Goal: Book appointment/travel/reservation

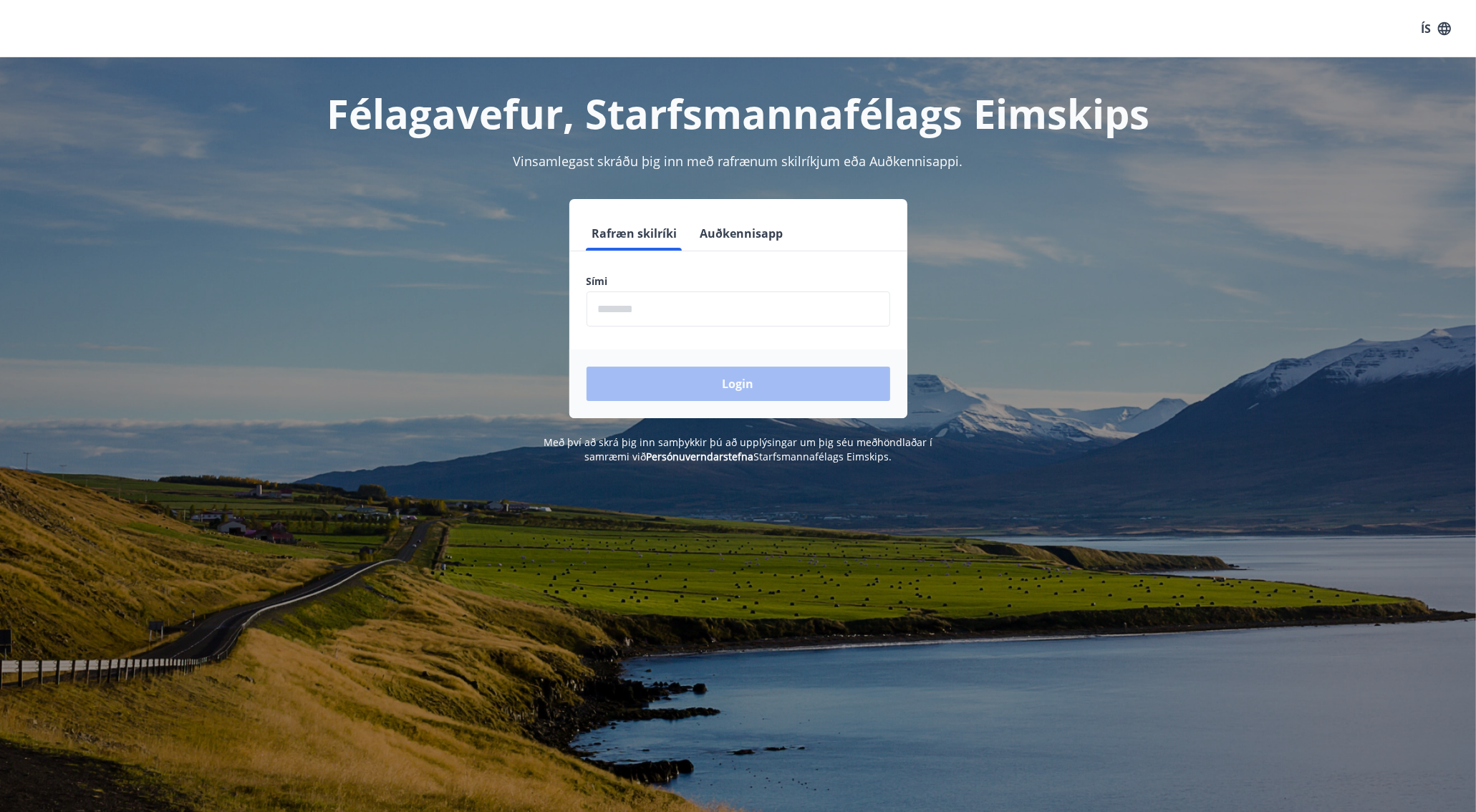
click at [667, 318] on input "phone" at bounding box center [738, 309] width 303 height 35
type input "********"
click at [744, 382] on button "Login" at bounding box center [738, 383] width 303 height 34
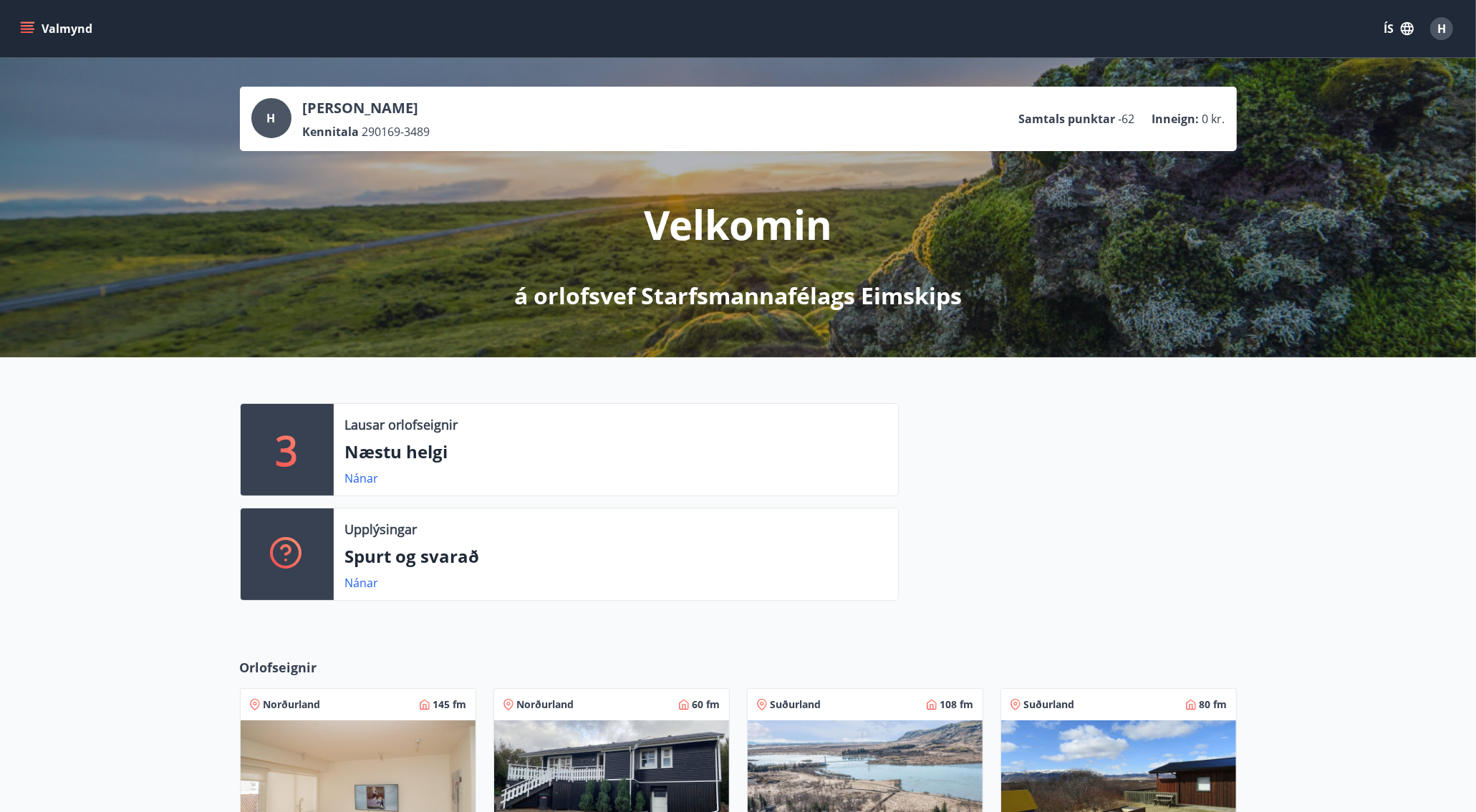
click at [31, 27] on icon "menu" at bounding box center [27, 28] width 15 height 15
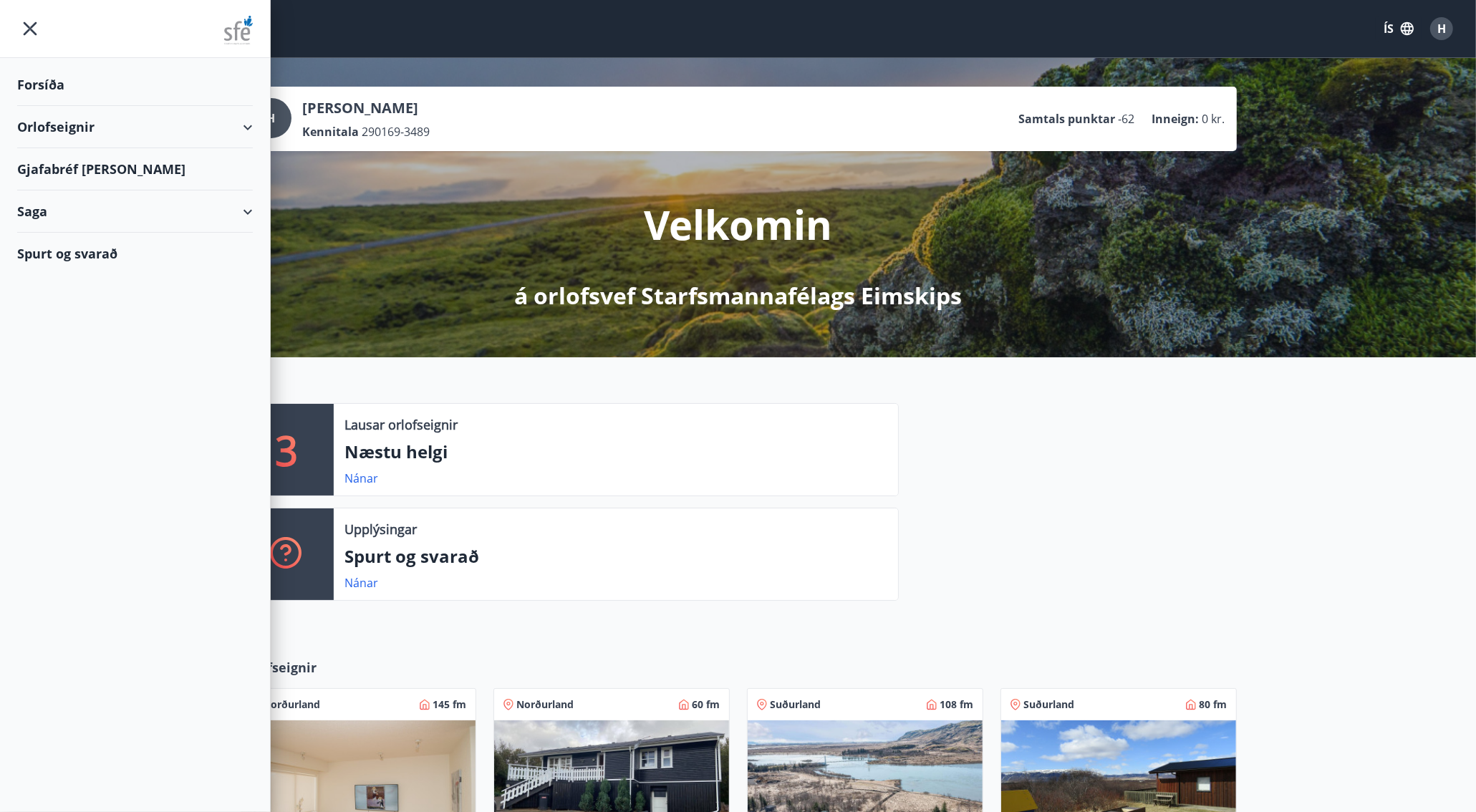
click at [250, 132] on div "Orlofseignir" at bounding box center [136, 127] width 236 height 42
click at [109, 190] on div "Bókunardagatal" at bounding box center [135, 193] width 213 height 30
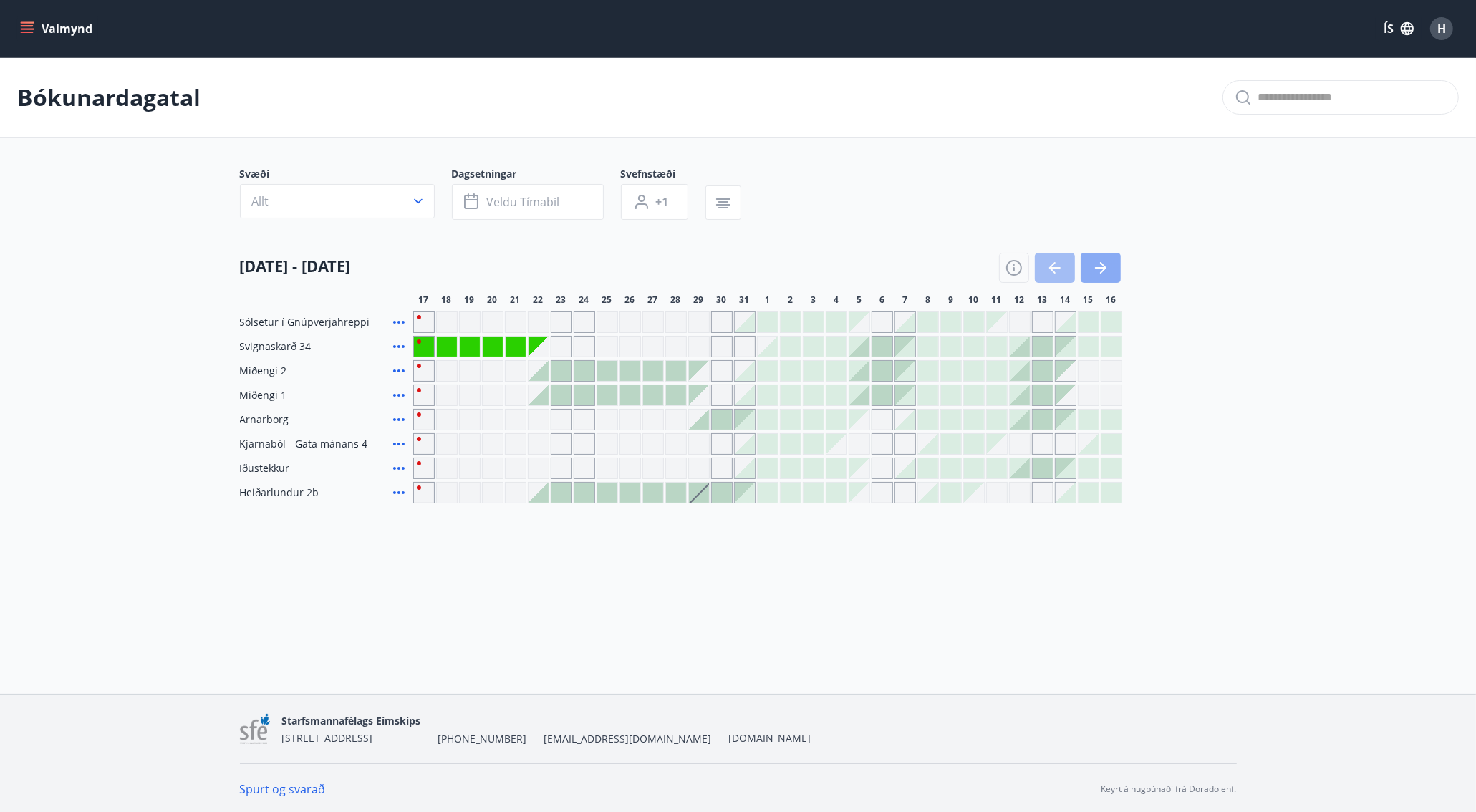
click at [1107, 271] on icon "button" at bounding box center [1101, 268] width 18 height 18
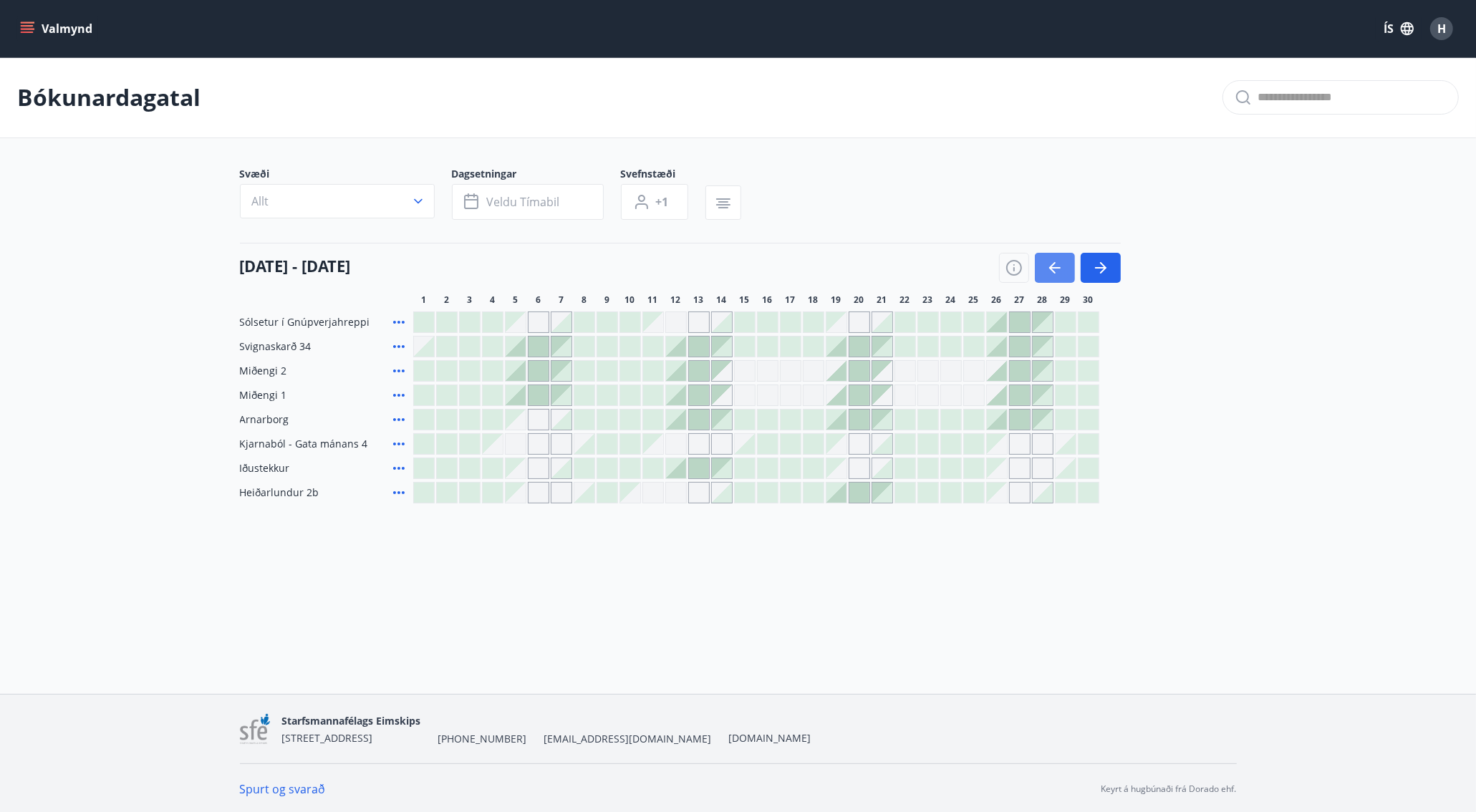
click at [1051, 274] on icon "button" at bounding box center [1055, 268] width 18 height 18
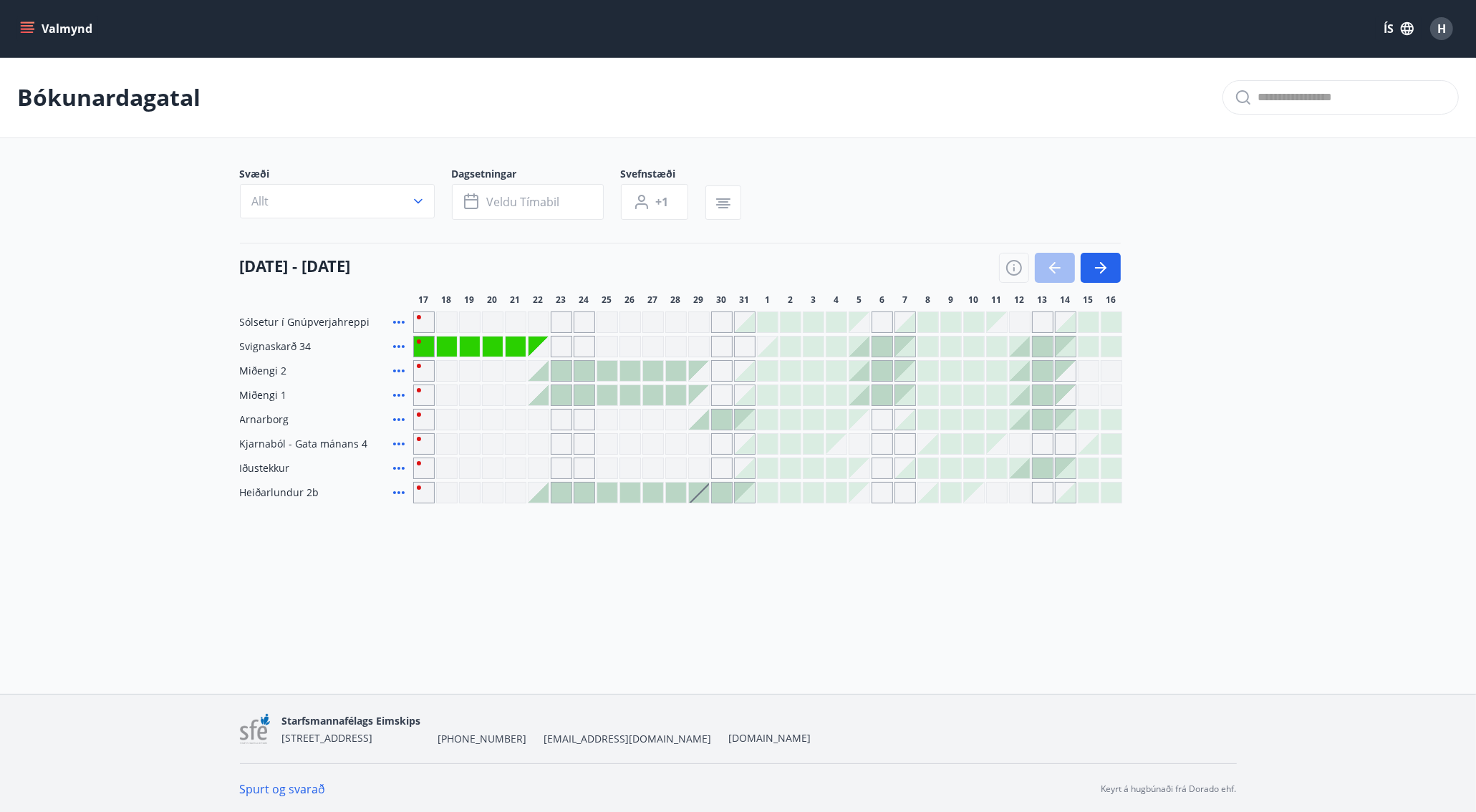
click at [21, 25] on icon "menu" at bounding box center [26, 25] width 13 height 1
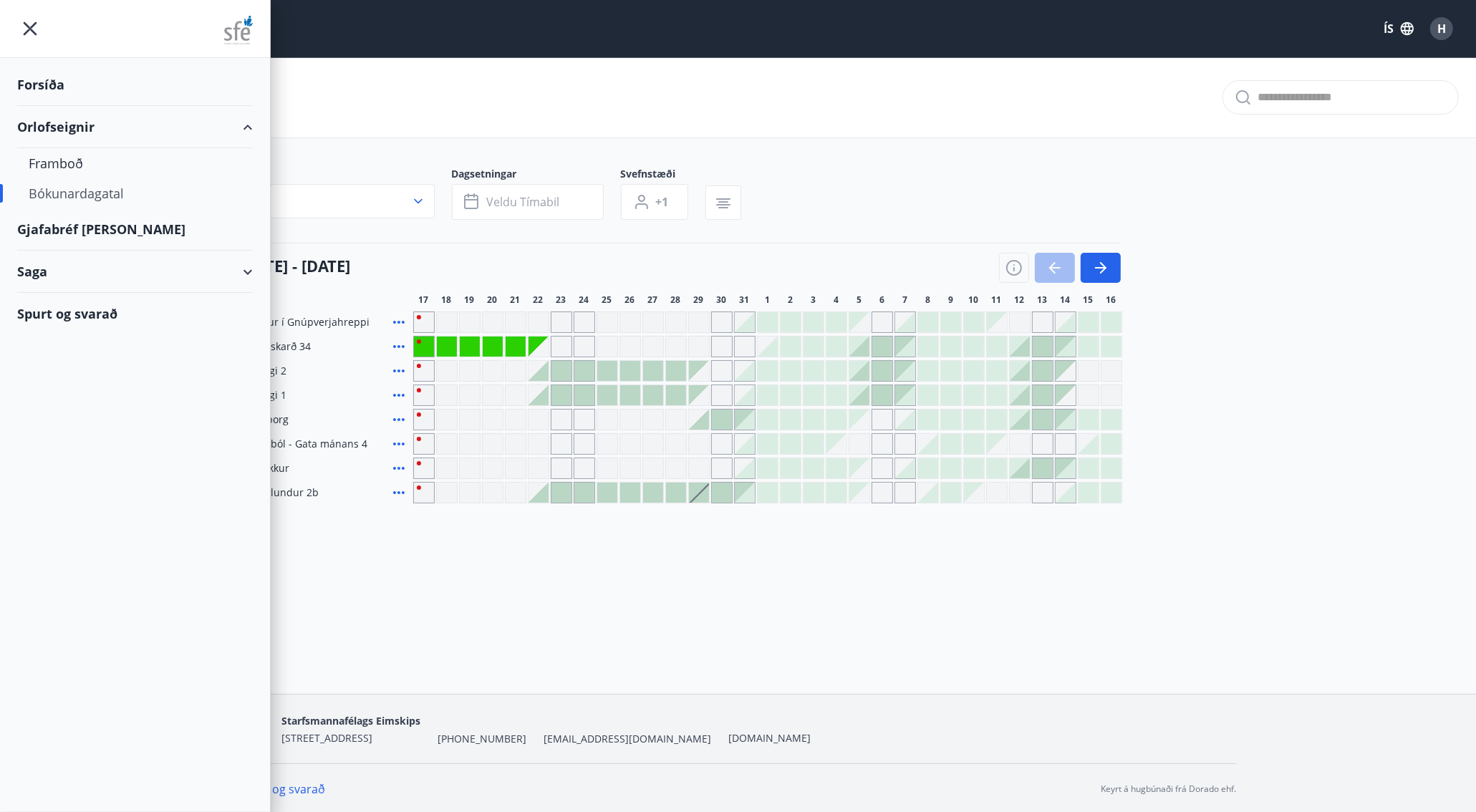
click at [97, 228] on div "Gjafabréf og kort" at bounding box center [136, 229] width 236 height 42
click at [28, 28] on icon "menu" at bounding box center [30, 29] width 14 height 14
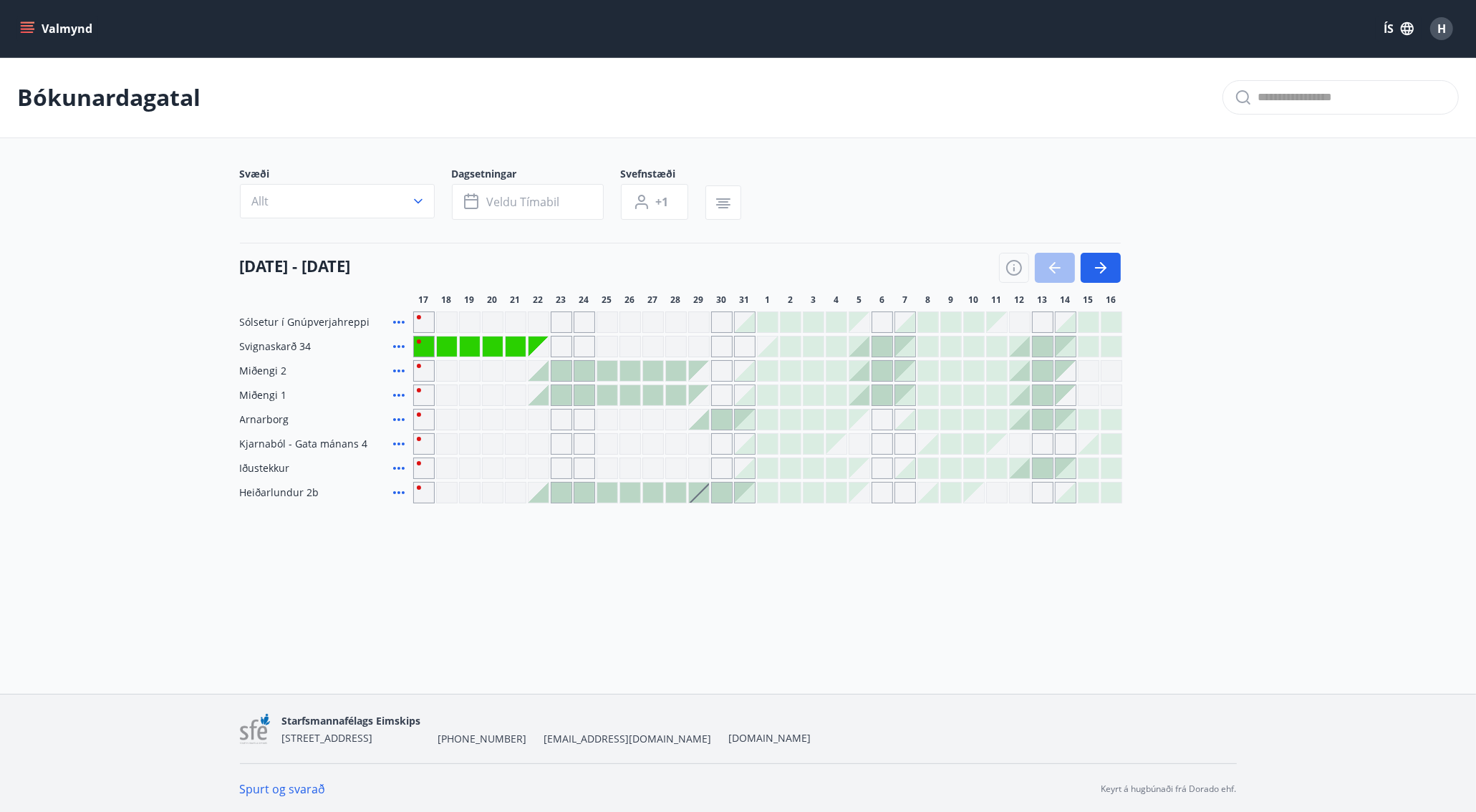
click at [668, 92] on div "Bókunardagatal" at bounding box center [738, 97] width 1476 height 81
click at [696, 96] on div "Bókunardagatal" at bounding box center [738, 97] width 1476 height 81
